Goal: Find specific page/section: Find specific page/section

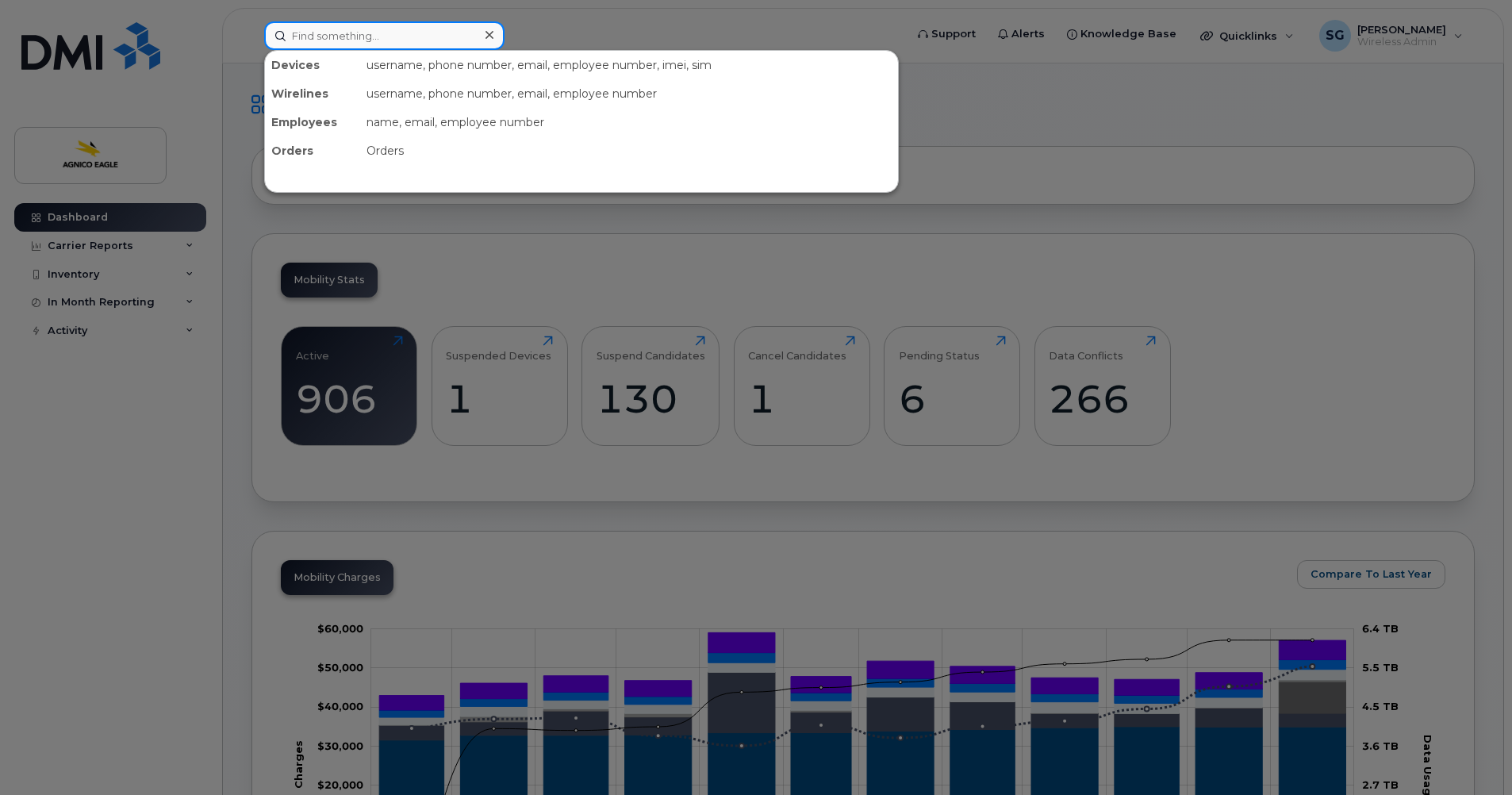
click at [383, 38] on input at bounding box center [384, 36] width 241 height 28
paste input "[PERSON_NAME]"
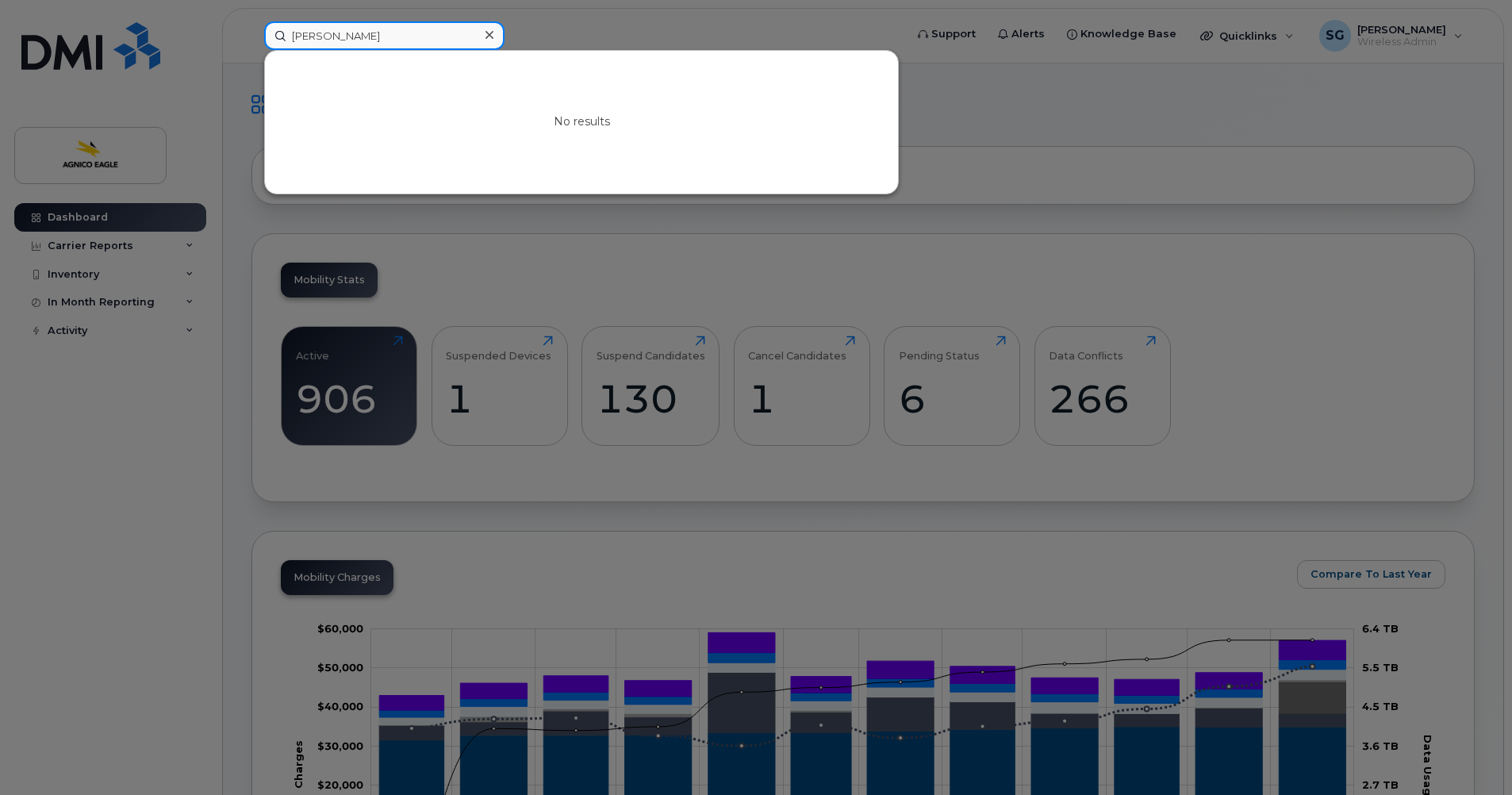
type input "[PERSON_NAME]"
click at [491, 34] on icon at bounding box center [489, 35] width 7 height 7
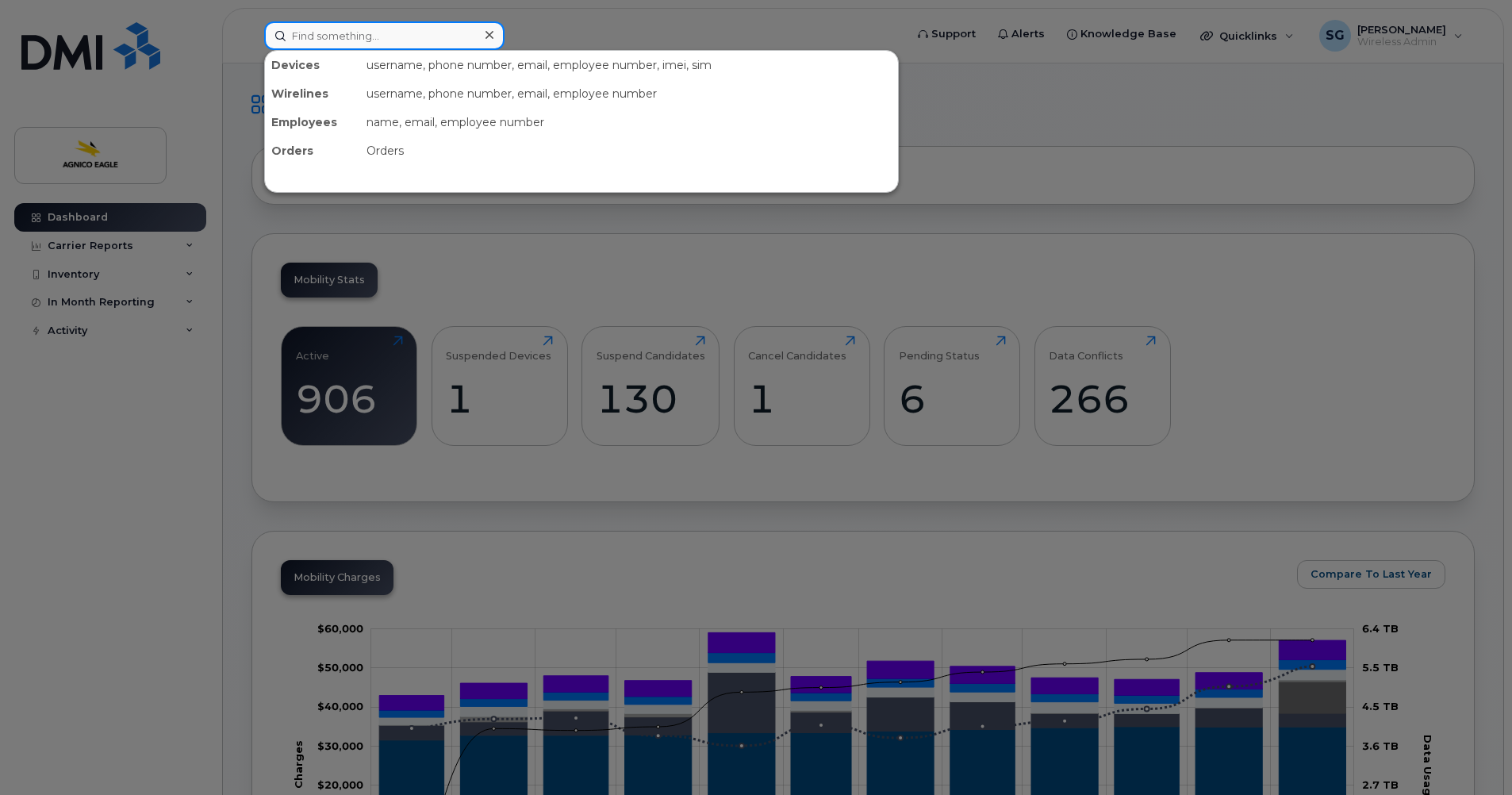
click at [339, 34] on input at bounding box center [384, 36] width 241 height 28
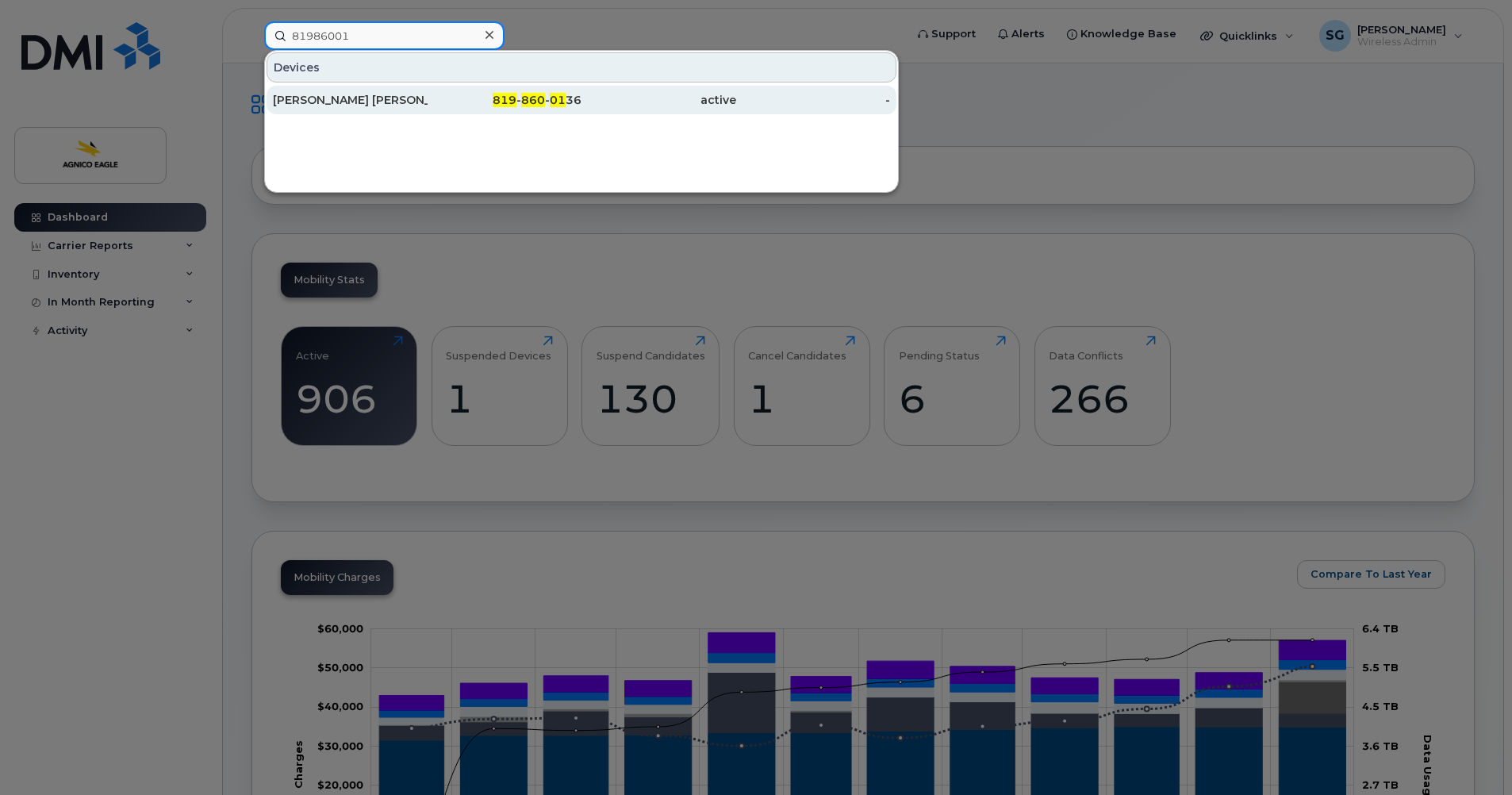
type input "81986001"
click at [511, 96] on span "819" at bounding box center [504, 99] width 23 height 14
